Goal: Find specific page/section: Find specific page/section

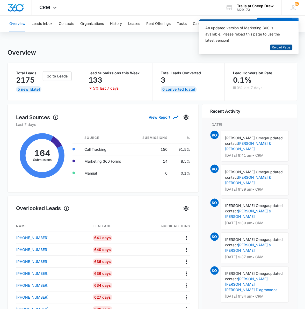
click at [287, 48] on span "Reload Page" at bounding box center [281, 47] width 18 height 5
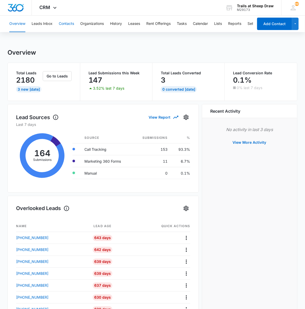
click at [65, 20] on button "Contacts" at bounding box center [66, 24] width 15 height 17
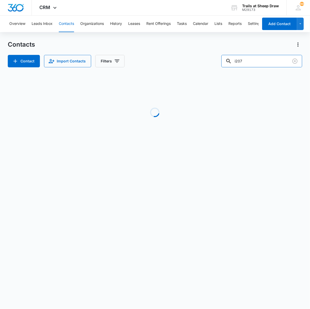
drag, startPoint x: 248, startPoint y: 61, endPoint x: 219, endPoint y: 60, distance: 29.3
click at [219, 60] on div "Contact Import Contacts Filters i207" at bounding box center [155, 61] width 294 height 12
type input "t305"
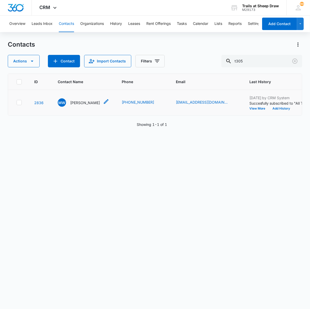
click at [83, 104] on p "[PERSON_NAME]" at bounding box center [85, 102] width 30 height 5
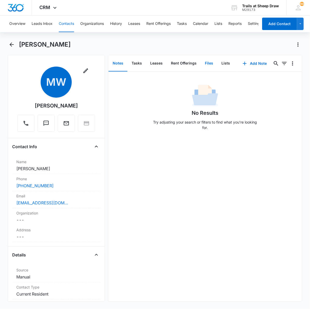
click at [208, 62] on button "Files" at bounding box center [209, 63] width 17 height 16
